Goal: Information Seeking & Learning: Learn about a topic

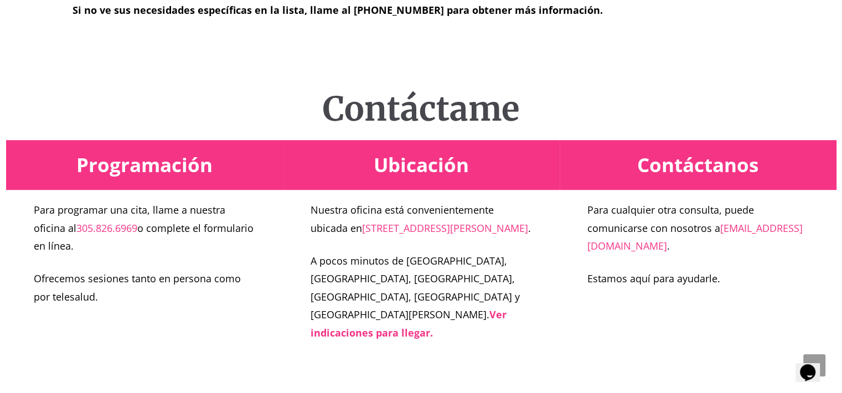
scroll to position [719, 0]
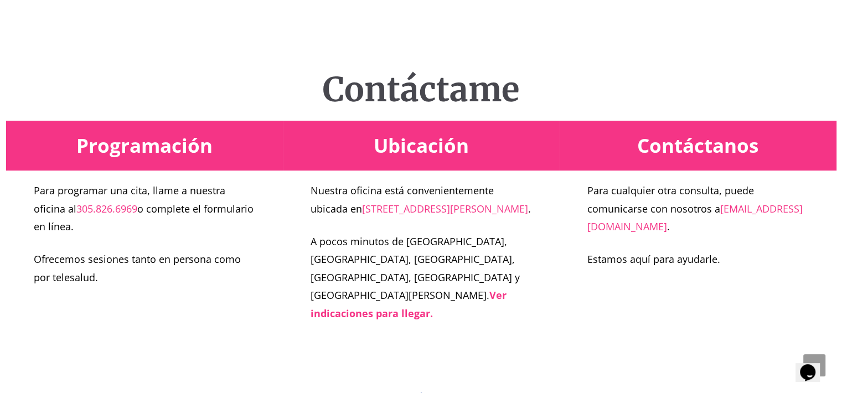
click at [270, 92] on h1 "Contáctame" at bounding box center [421, 90] width 830 height 40
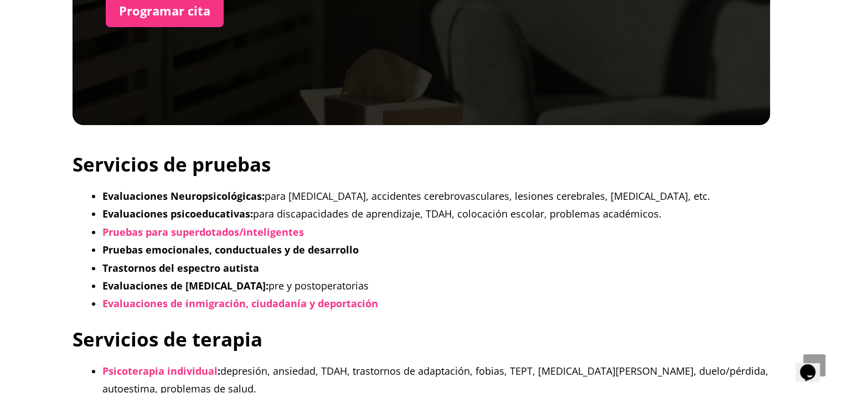
scroll to position [166, 0]
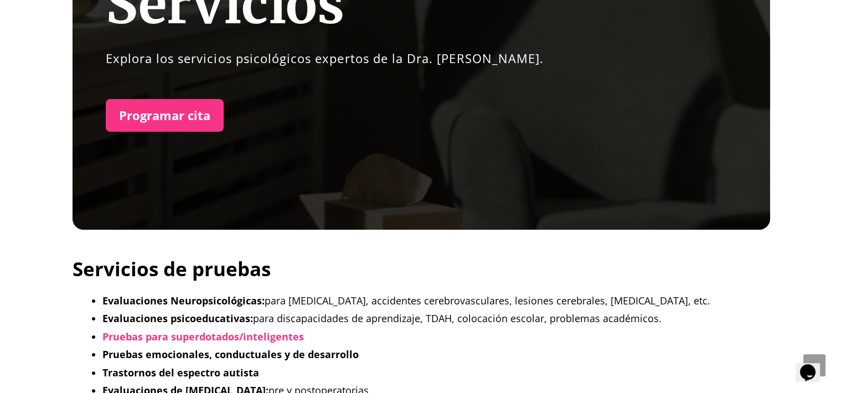
click at [148, 229] on div "Servicios Explora los servicios psicológicos expertos de la Dra. Glenda Martíne…" at bounding box center [420, 52] width 697 height 354
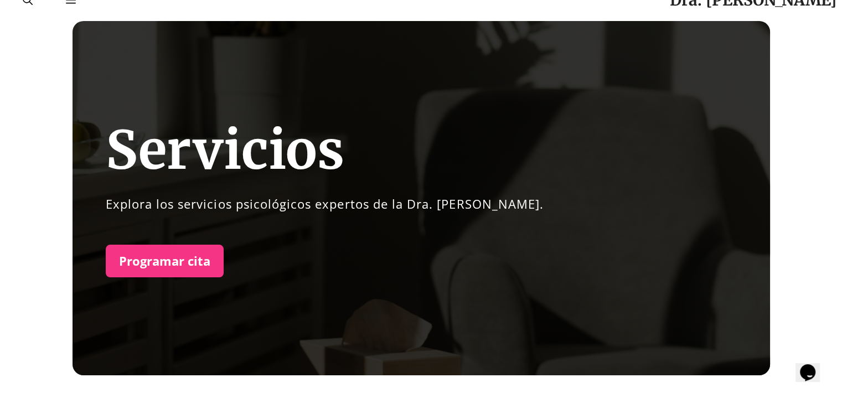
scroll to position [0, 0]
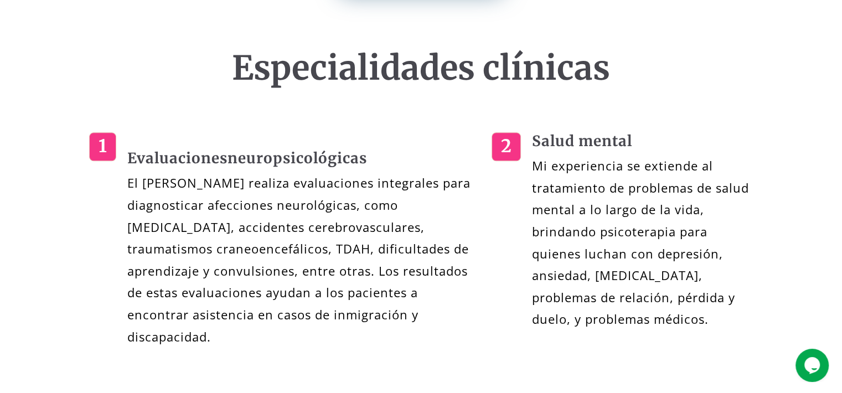
scroll to position [996, 0]
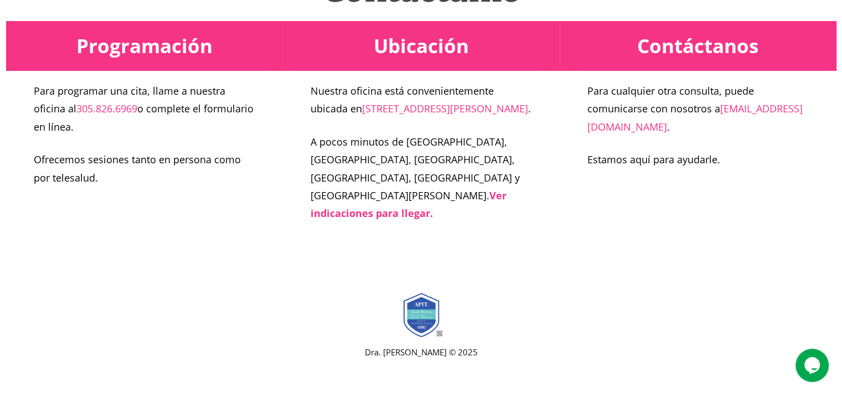
scroll to position [4666, 0]
click at [620, 133] on font "[EMAIL_ADDRESS][DOMAIN_NAME]" at bounding box center [694, 117] width 215 height 31
click at [625, 133] on font "[EMAIL_ADDRESS][DOMAIN_NAME]" at bounding box center [694, 117] width 215 height 31
drag, startPoint x: 625, startPoint y: 204, endPoint x: 550, endPoint y: 211, distance: 75.6
click at [550, 211] on div "Ubicación Nuestra oficina está convenientemente ubicada en [STREET_ADDRESS][PER…" at bounding box center [421, 129] width 277 height 216
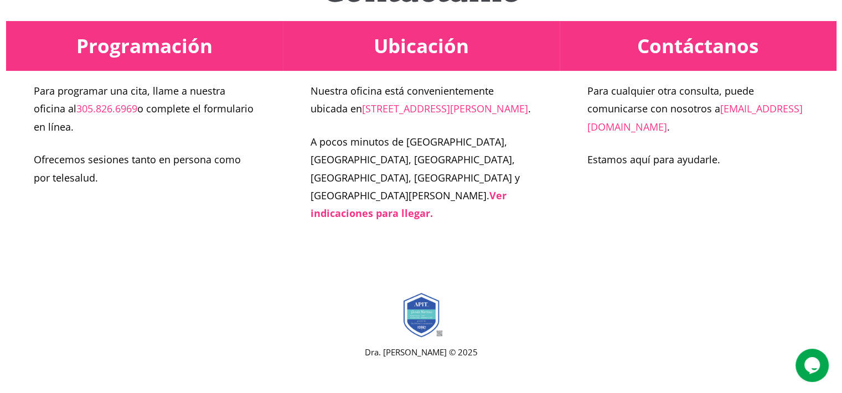
drag, startPoint x: 584, startPoint y: 206, endPoint x: 719, endPoint y: 220, distance: 135.7
click at [719, 184] on div "Contáctanos Para cualquier otra consulta, puede comunicarse con nosotros a [EMA…" at bounding box center [697, 102] width 277 height 163
copy p "[EMAIL_ADDRESS][DOMAIN_NAME] ."
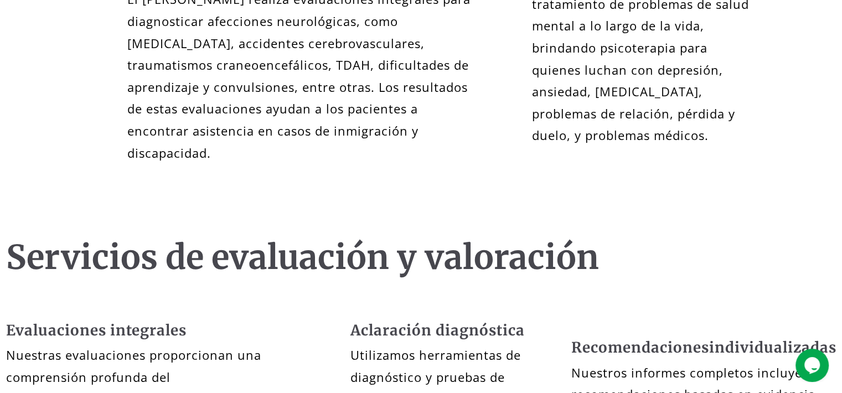
scroll to position [958, 0]
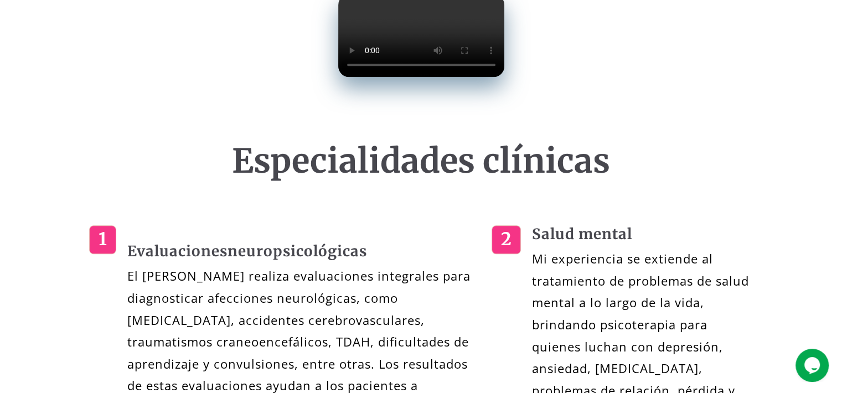
click at [485, 77] on video at bounding box center [421, 35] width 166 height 83
click at [504, 77] on video at bounding box center [421, 35] width 166 height 83
click at [448, 77] on video at bounding box center [421, 35] width 166 height 83
click at [504, 77] on video at bounding box center [421, 35] width 166 height 83
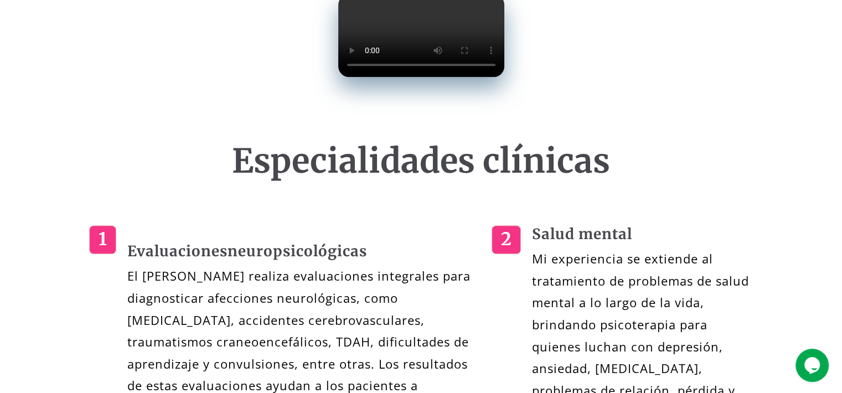
click at [392, 77] on video at bounding box center [421, 35] width 166 height 83
click at [504, 77] on video at bounding box center [421, 35] width 166 height 83
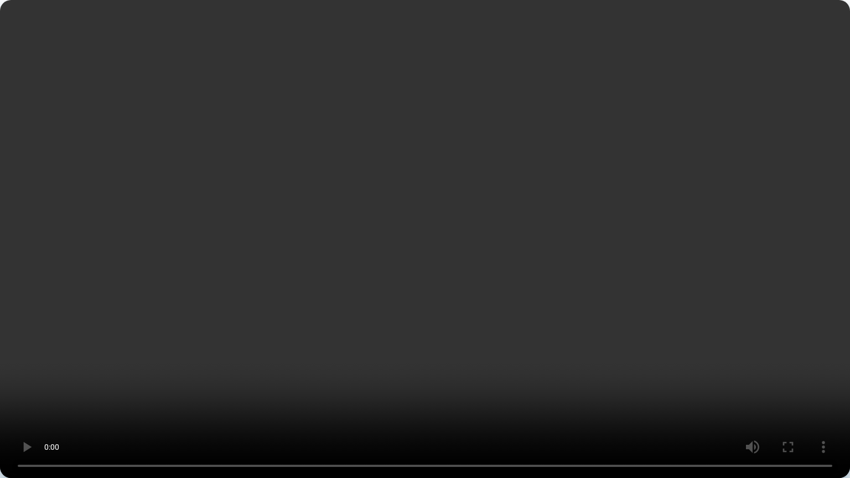
click at [470, 191] on video at bounding box center [425, 239] width 850 height 478
click at [469, 191] on video at bounding box center [425, 239] width 850 height 478
click at [604, 195] on video at bounding box center [425, 239] width 850 height 478
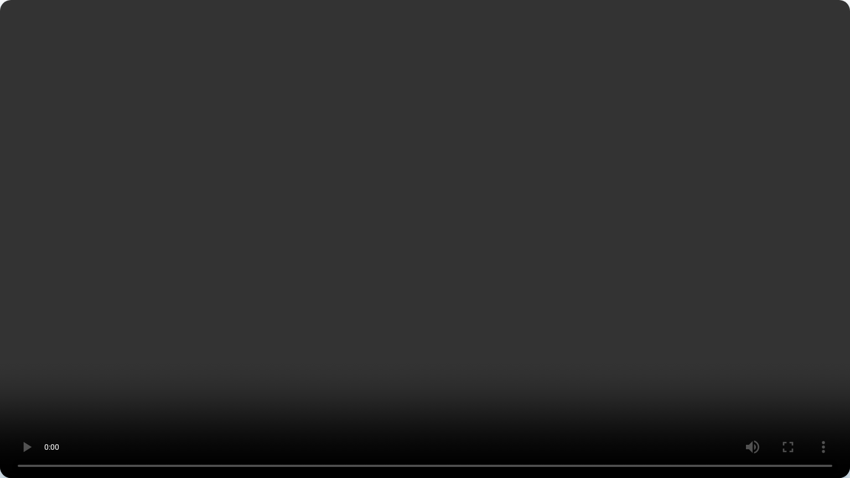
click at [604, 195] on video at bounding box center [425, 239] width 850 height 478
click at [600, 189] on video at bounding box center [425, 239] width 850 height 478
click at [600, 168] on video at bounding box center [425, 239] width 850 height 478
click at [546, 178] on video at bounding box center [425, 239] width 850 height 478
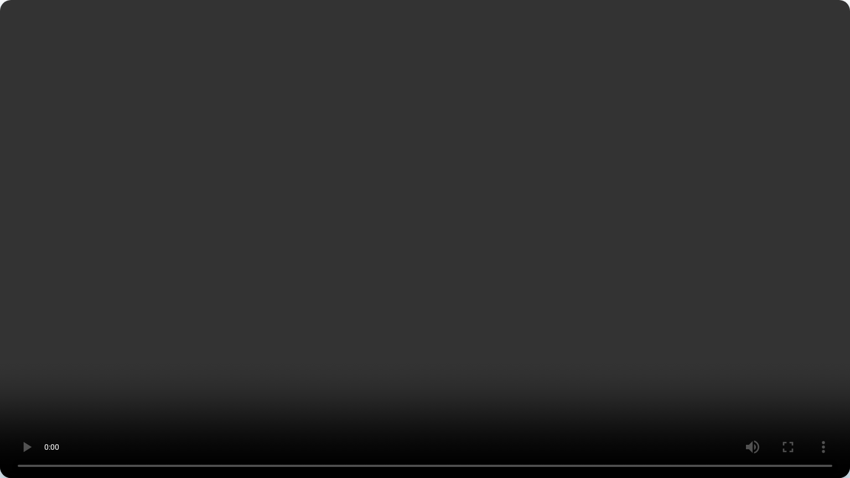
click at [546, 179] on video at bounding box center [425, 239] width 850 height 478
